Goal: Find specific page/section: Find specific page/section

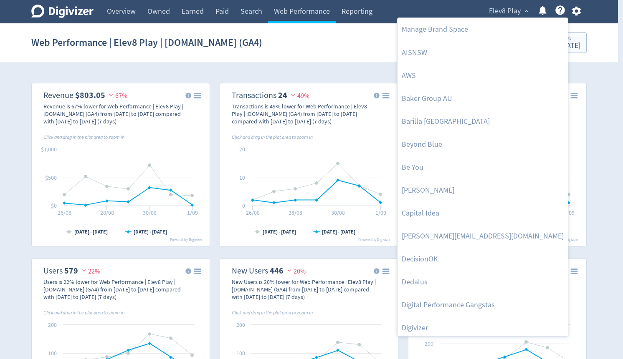
select select "eCommerce"
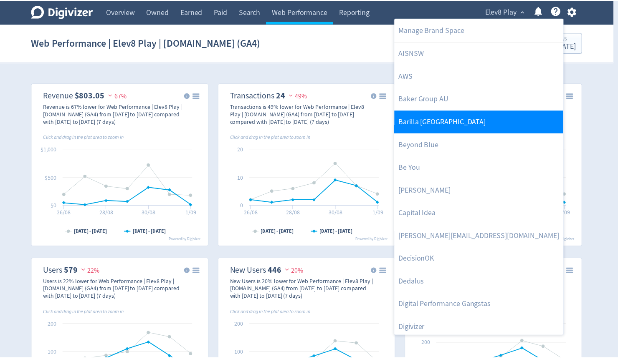
scroll to position [467, 0]
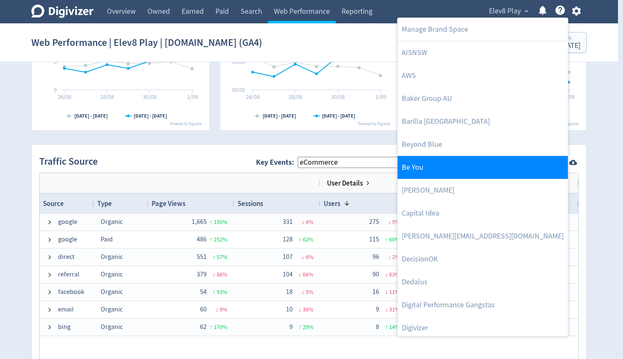
click at [433, 167] on link "Be You" at bounding box center [482, 167] width 170 height 23
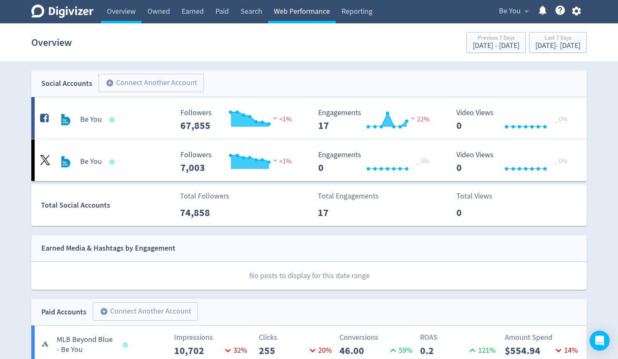
click at [292, 14] on link "Web Performance" at bounding box center [302, 11] width 68 height 23
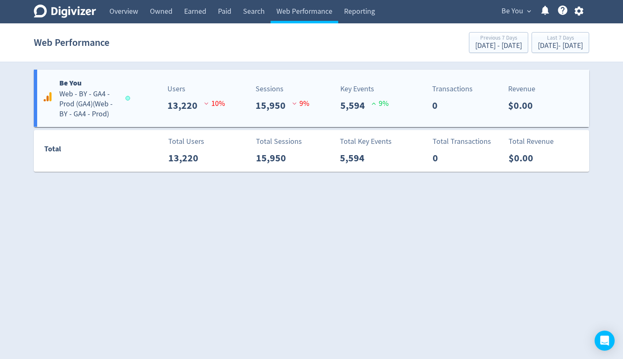
click at [73, 111] on h5 "Web - BY - GA4 - Prod (GA4) ( Web - BY - GA4 - Prod )" at bounding box center [88, 104] width 58 height 30
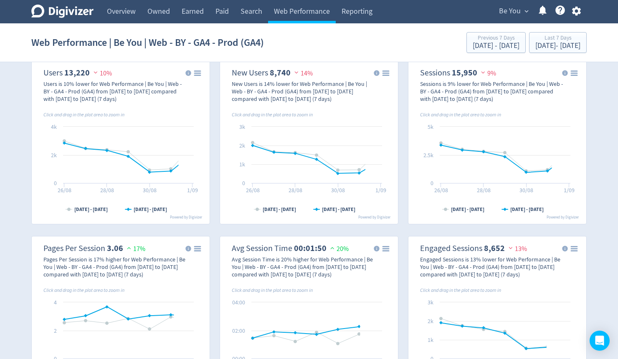
scroll to position [200, 0]
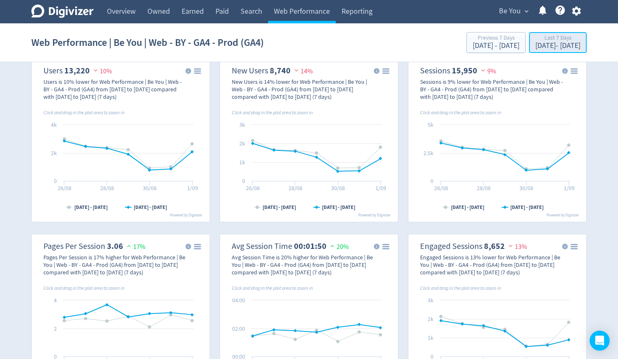
click at [535, 46] on div "[DATE] - [DATE]" at bounding box center [557, 46] width 45 height 8
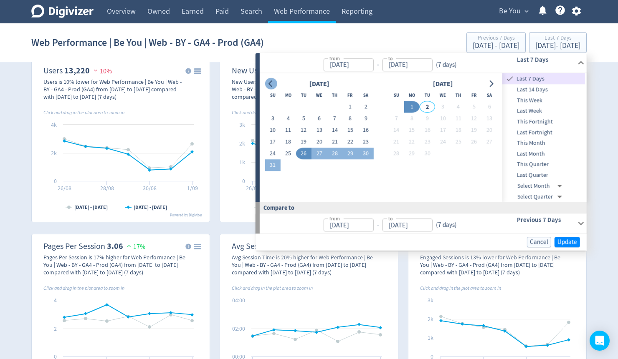
click at [269, 83] on icon "Go to previous month" at bounding box center [270, 84] width 4 height 7
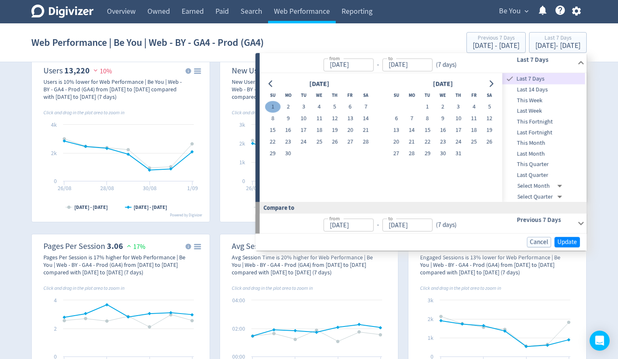
click at [275, 107] on button "1" at bounding box center [272, 107] width 15 height 12
type input "[DATE]"
click at [494, 81] on icon "Go to next month" at bounding box center [490, 84] width 7 height 7
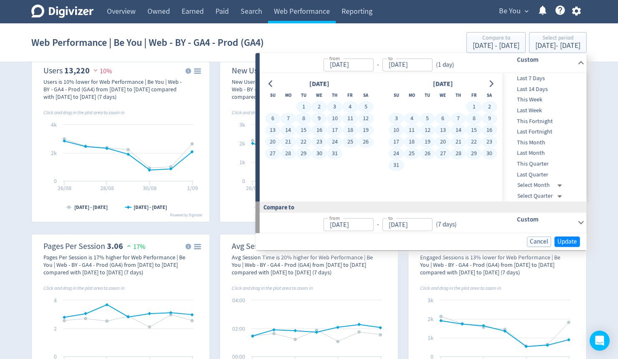
click at [396, 166] on button "31" at bounding box center [395, 166] width 15 height 12
type input "[DATE]"
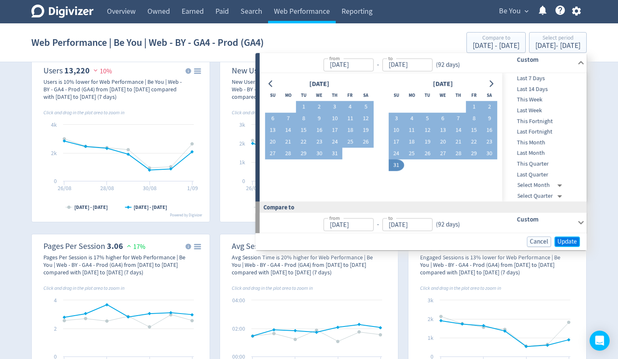
click at [568, 242] on span "Update" at bounding box center [567, 242] width 20 height 6
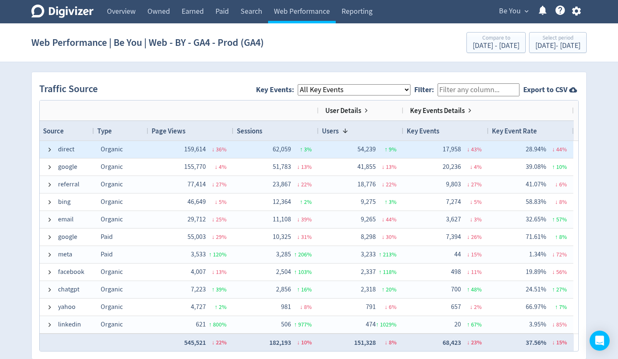
scroll to position [528, 0]
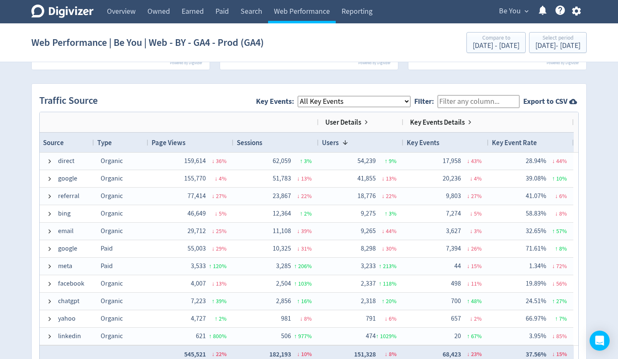
click at [330, 102] on select "All Key Events eCommerce module_start resource login_complete register_complete…" at bounding box center [354, 101] width 113 height 11
select select "module_complete"
click at [305, 96] on select "All Key Events eCommerce module_start resource login_complete register_complete…" at bounding box center [354, 101] width 113 height 11
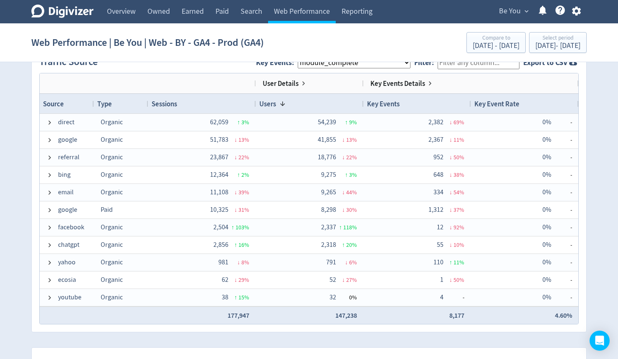
scroll to position [555, 0]
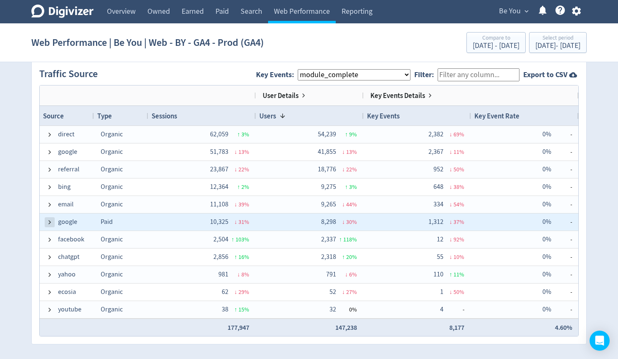
click at [48, 219] on span at bounding box center [49, 222] width 7 height 7
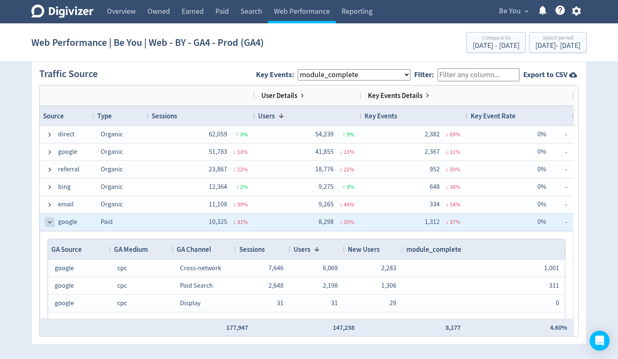
click at [49, 224] on span at bounding box center [49, 222] width 7 height 7
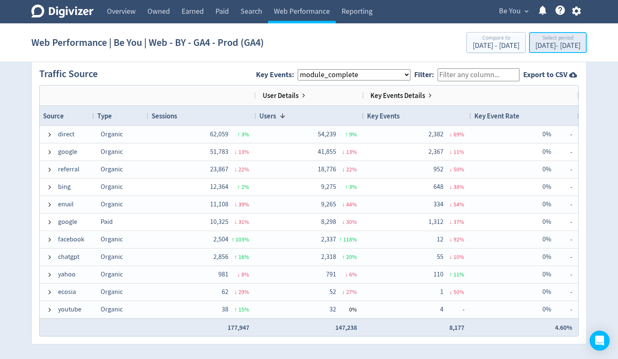
click at [543, 45] on div "[DATE] - [DATE]" at bounding box center [557, 46] width 45 height 8
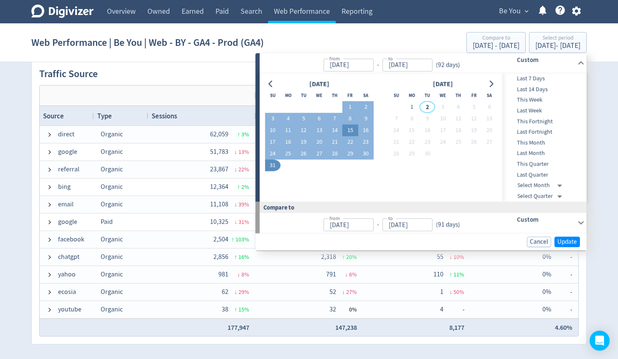
click at [349, 128] on button "15" at bounding box center [349, 131] width 15 height 12
type input "[DATE]"
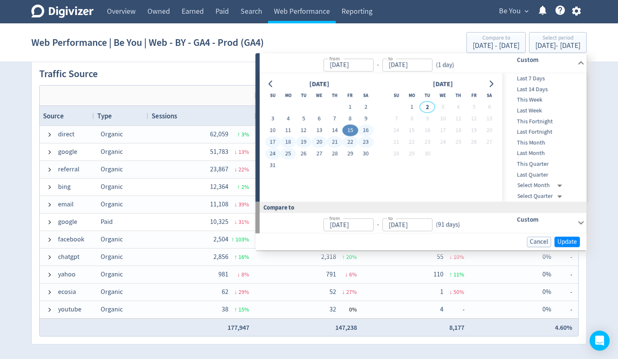
click at [285, 153] on button "25" at bounding box center [287, 154] width 15 height 12
type input "[DATE]"
click at [570, 242] on span "Update" at bounding box center [567, 242] width 20 height 6
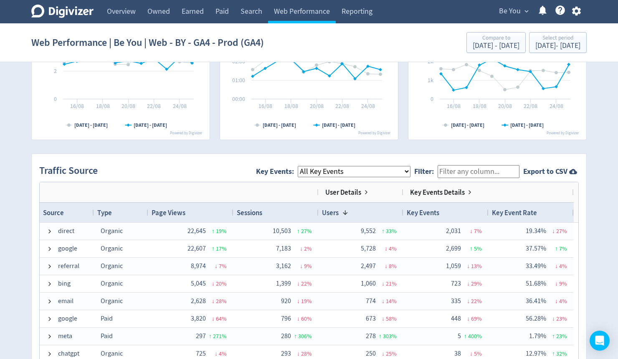
scroll to position [467, 0]
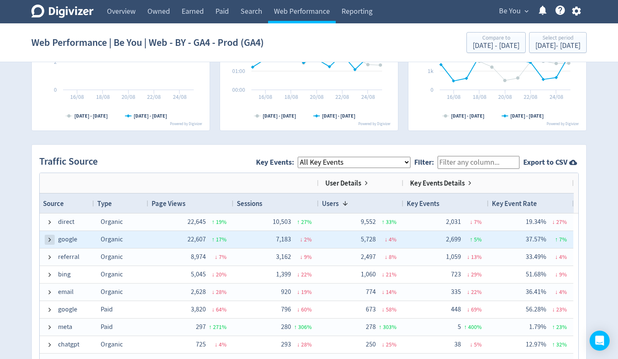
click at [48, 239] on span at bounding box center [49, 240] width 7 height 7
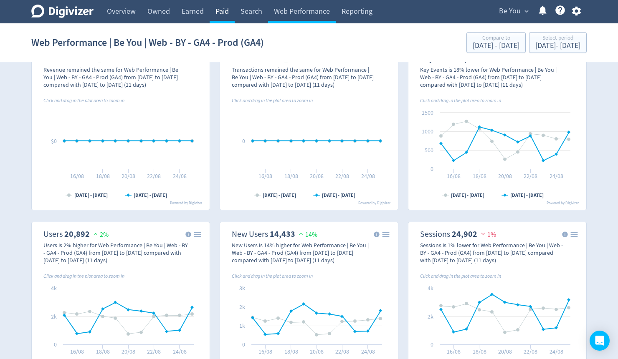
scroll to position [33, 0]
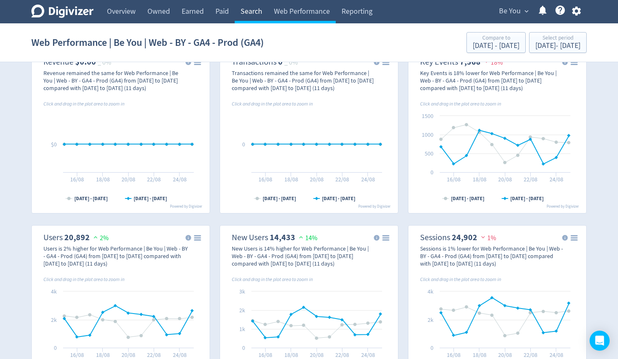
click at [255, 10] on link "Search" at bounding box center [251, 11] width 33 height 23
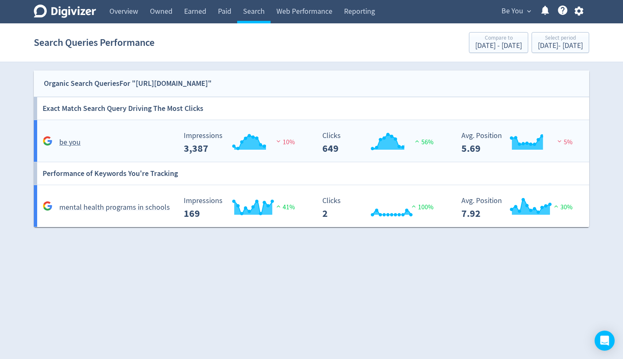
click at [68, 143] on h5 "be you" at bounding box center [69, 143] width 21 height 10
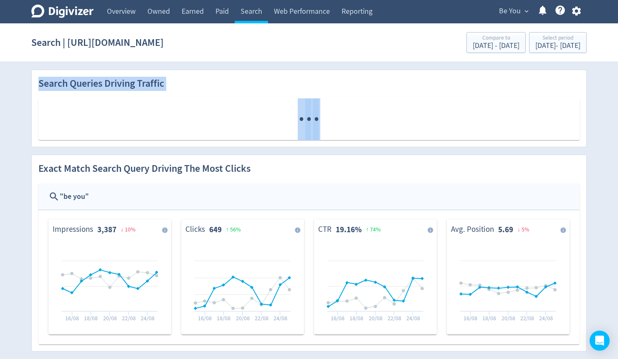
drag, startPoint x: 40, startPoint y: 87, endPoint x: 324, endPoint y: 132, distance: 287.3
click at [324, 132] on div "Search Queries Driving Traffic · · ·" at bounding box center [309, 105] width 554 height 70
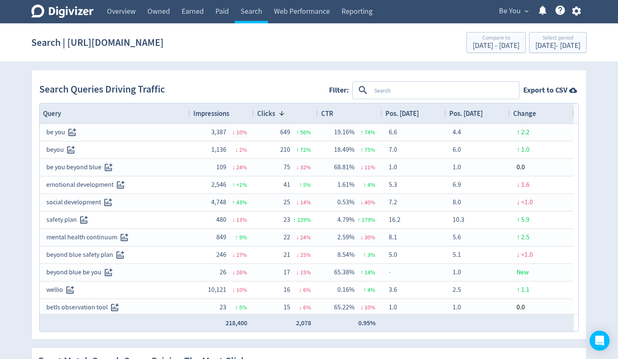
click at [393, 86] on textarea at bounding box center [444, 90] width 147 height 15
type textarea "be you"
